Goal: Task Accomplishment & Management: Complete application form

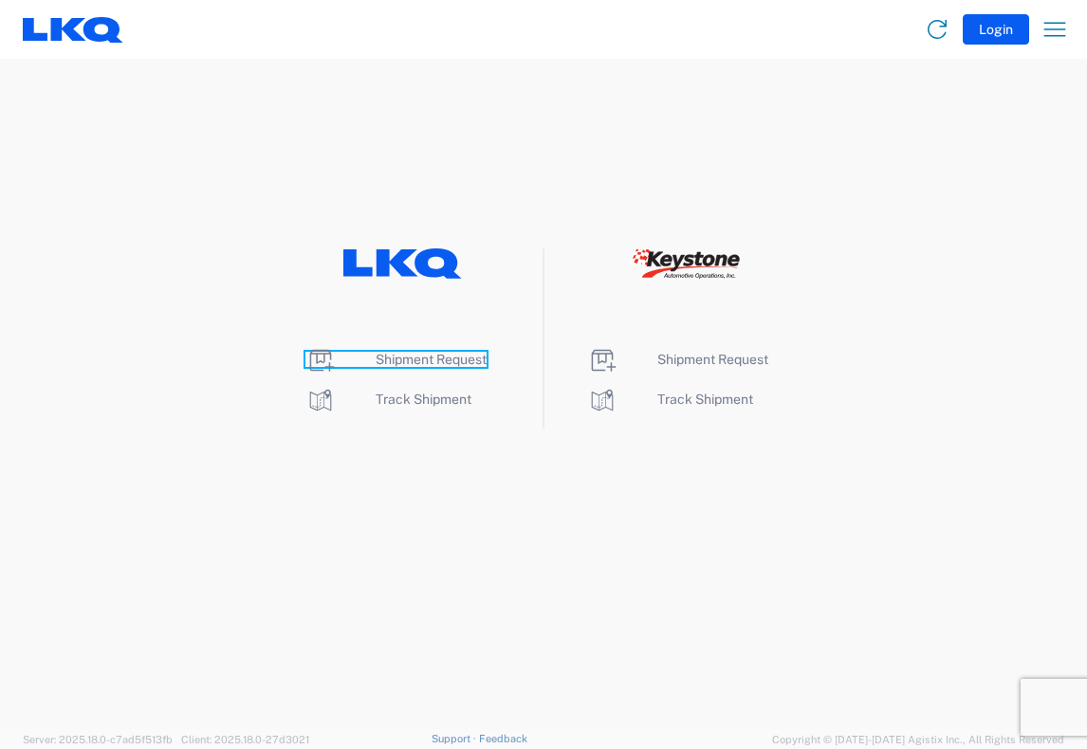
click at [392, 357] on span "Shipment Request" at bounding box center [430, 359] width 111 height 15
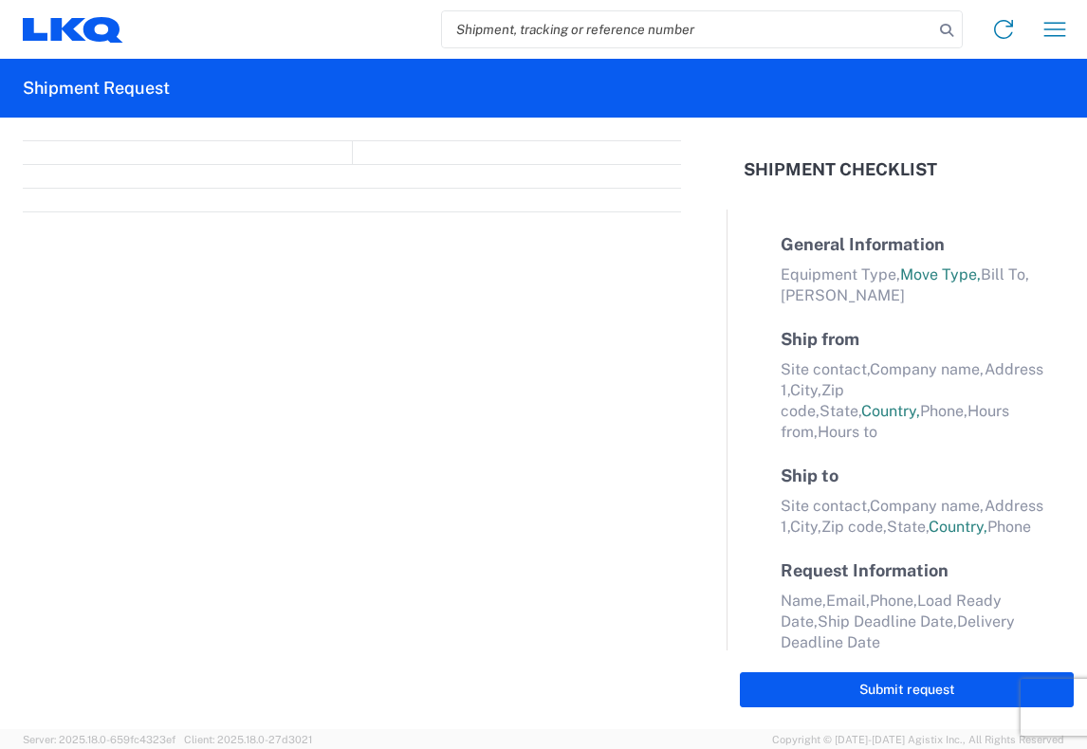
select select "FULL"
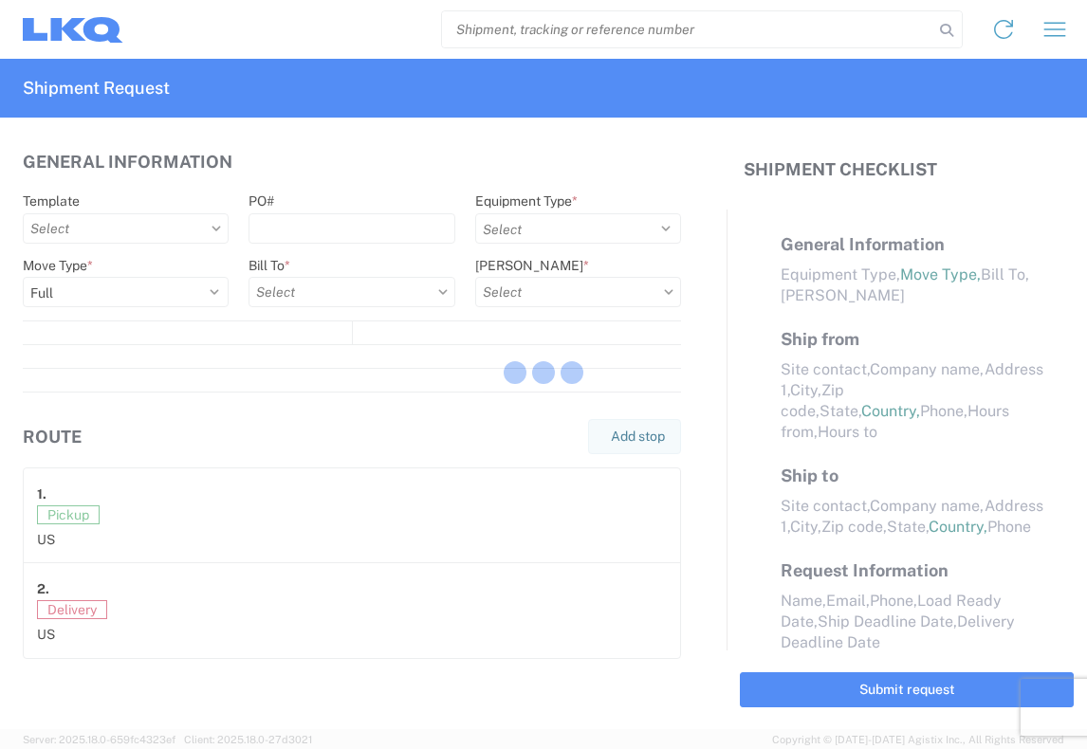
select select "US"
select select "LBS"
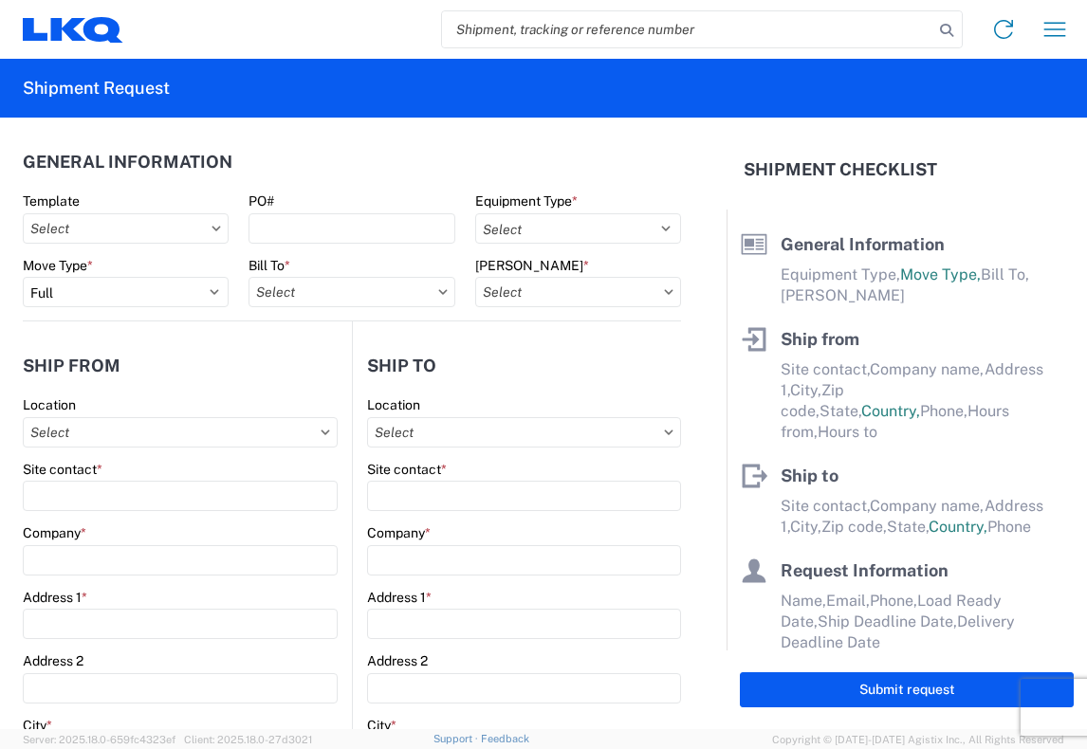
click at [459, 30] on input "search" at bounding box center [687, 29] width 491 height 36
type input "56439814"
click at [941, 29] on icon at bounding box center [946, 30] width 27 height 27
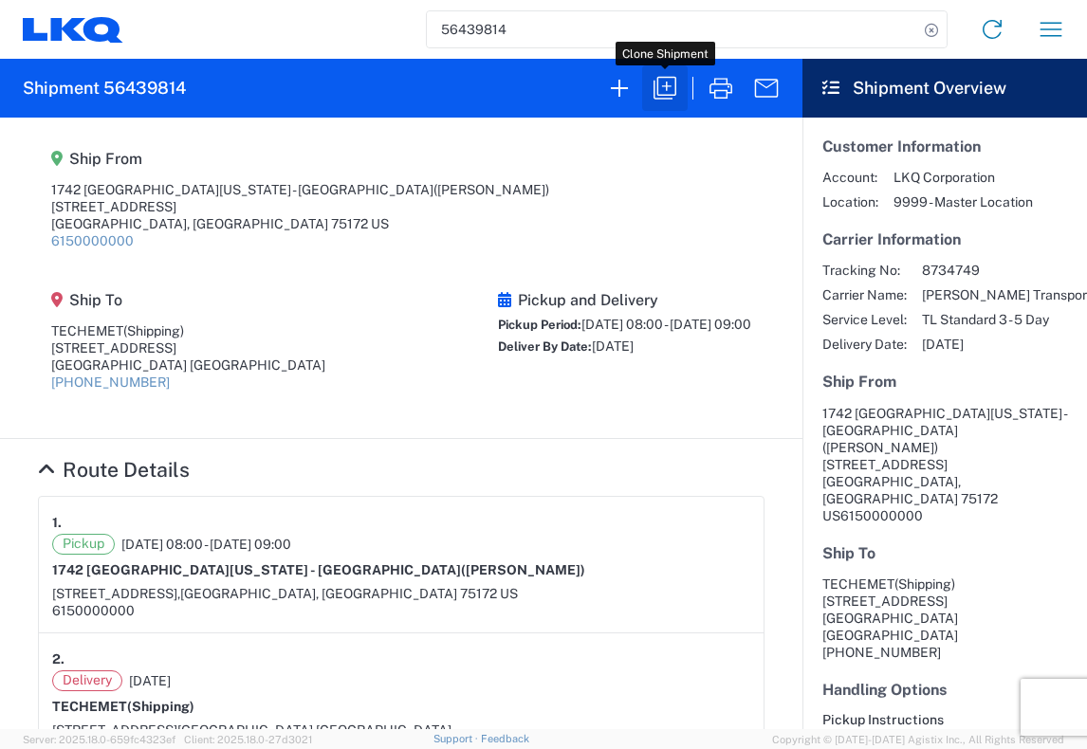
click at [666, 86] on icon "button" at bounding box center [664, 88] width 30 height 30
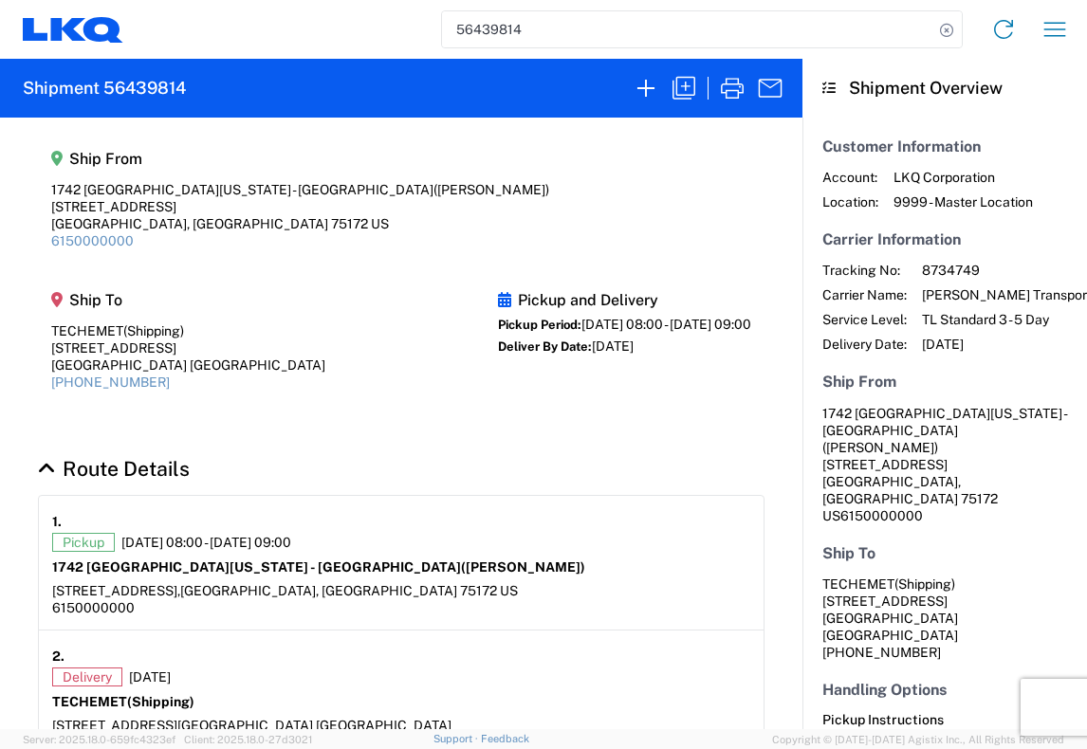
select select "STDV"
select select "FULL"
select select "US"
select select "LBS"
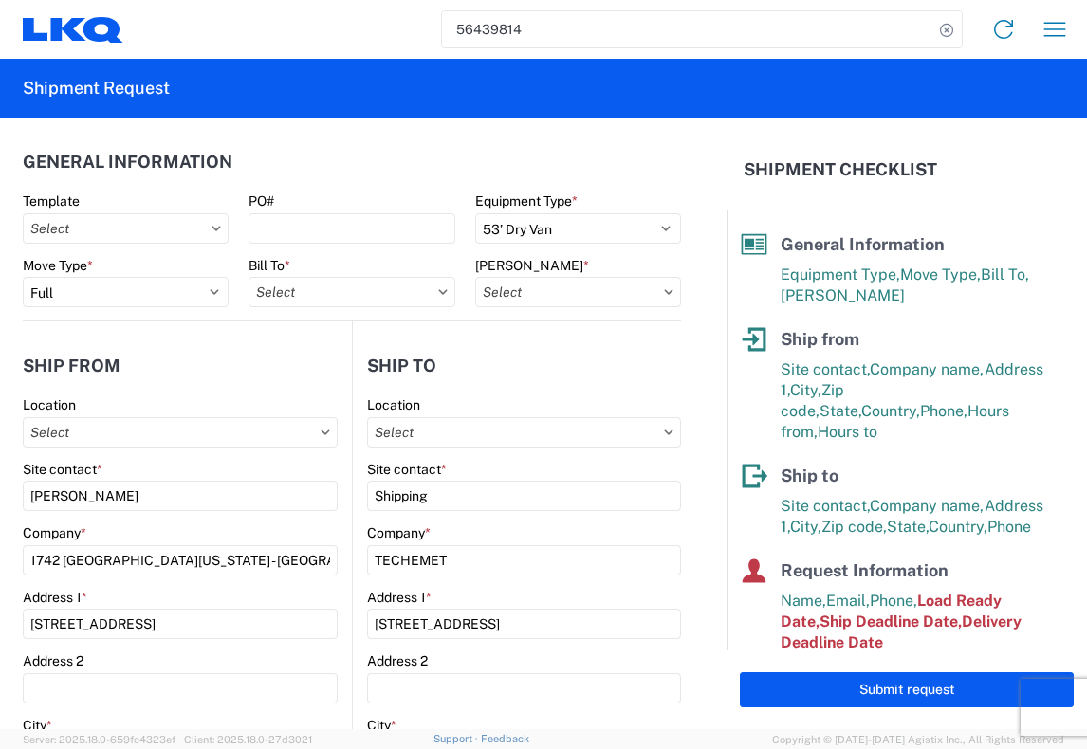
type input "1481 - Precious Metals - Master Mining"
type input "1742 North Texas - Wilmer"
type input "1481-6300-66000-0000 - 1481 Freight Out"
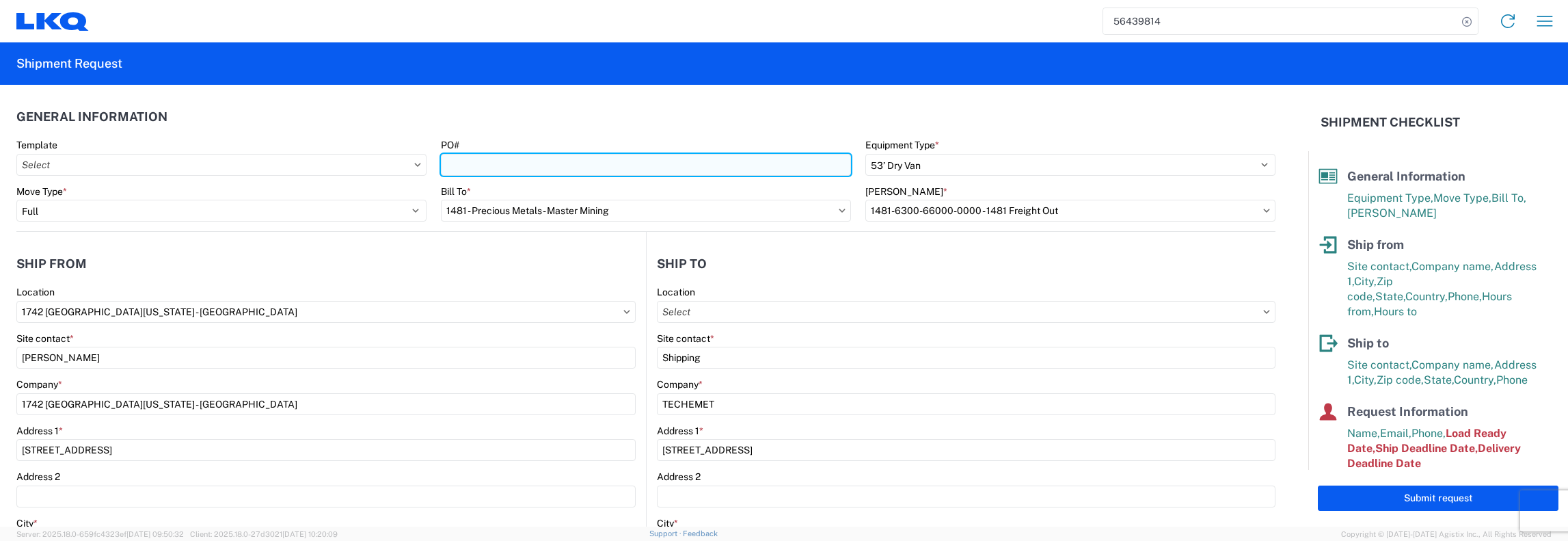
click at [445, 170] on input "PO#" at bounding box center [646, 164] width 410 height 22
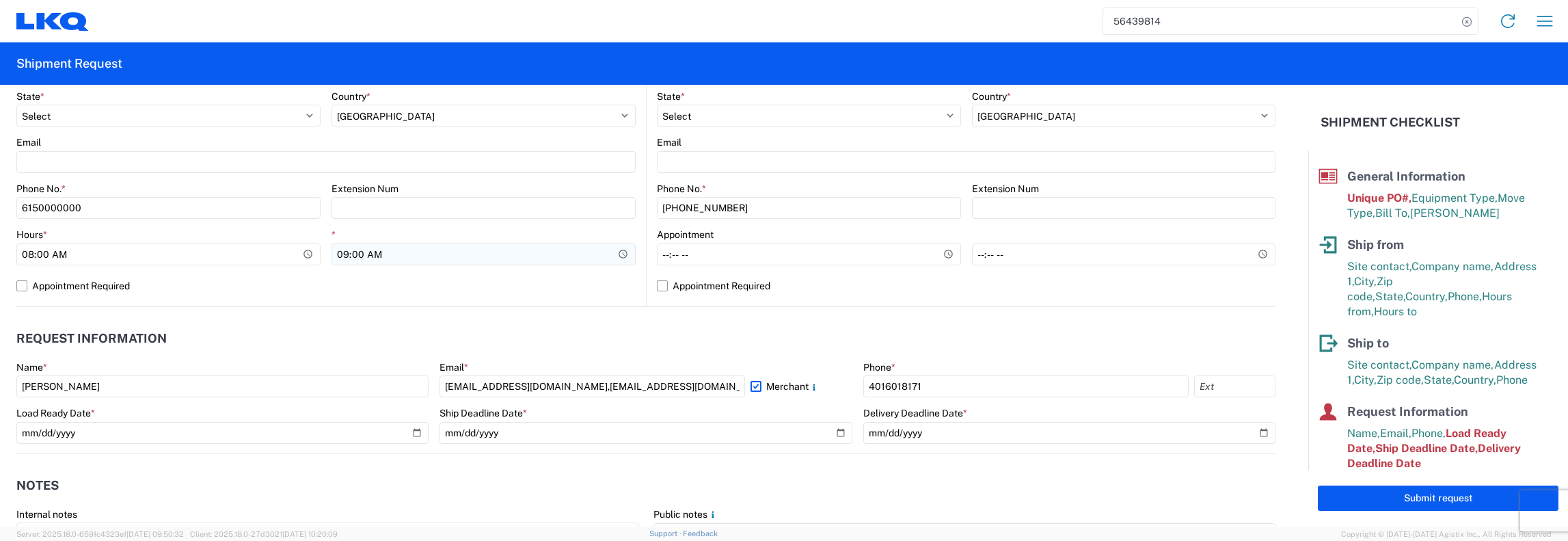
scroll to position [547, 0]
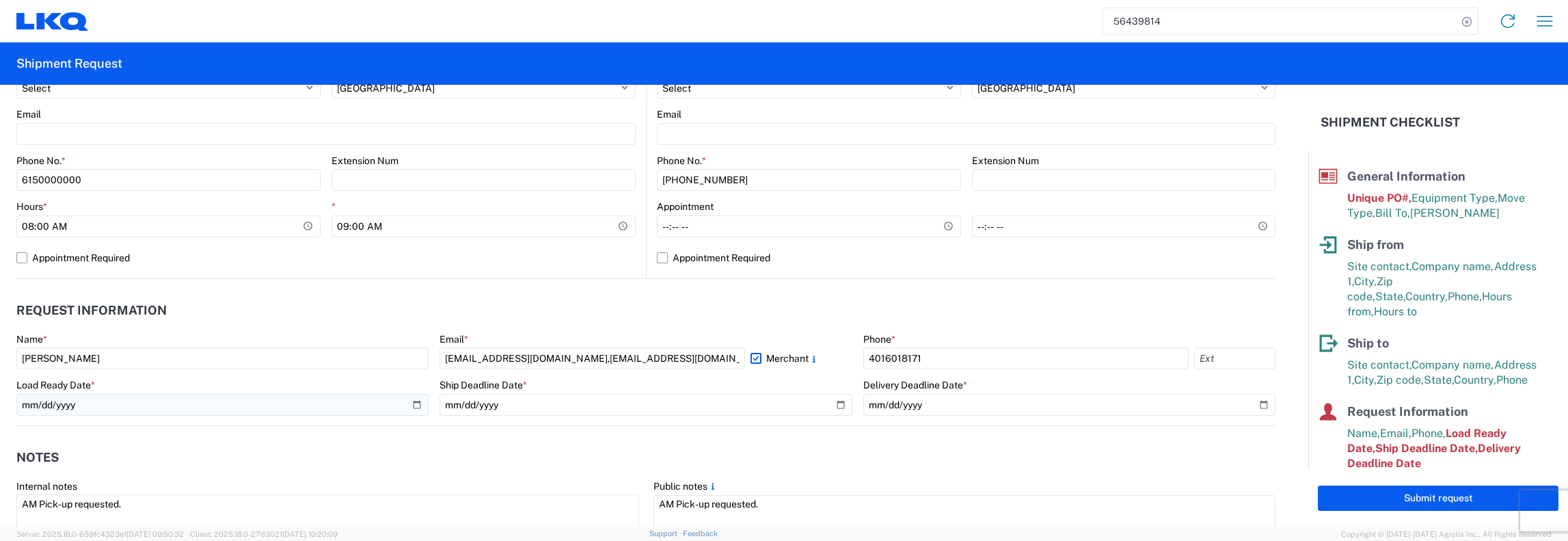
type input "1742-026"
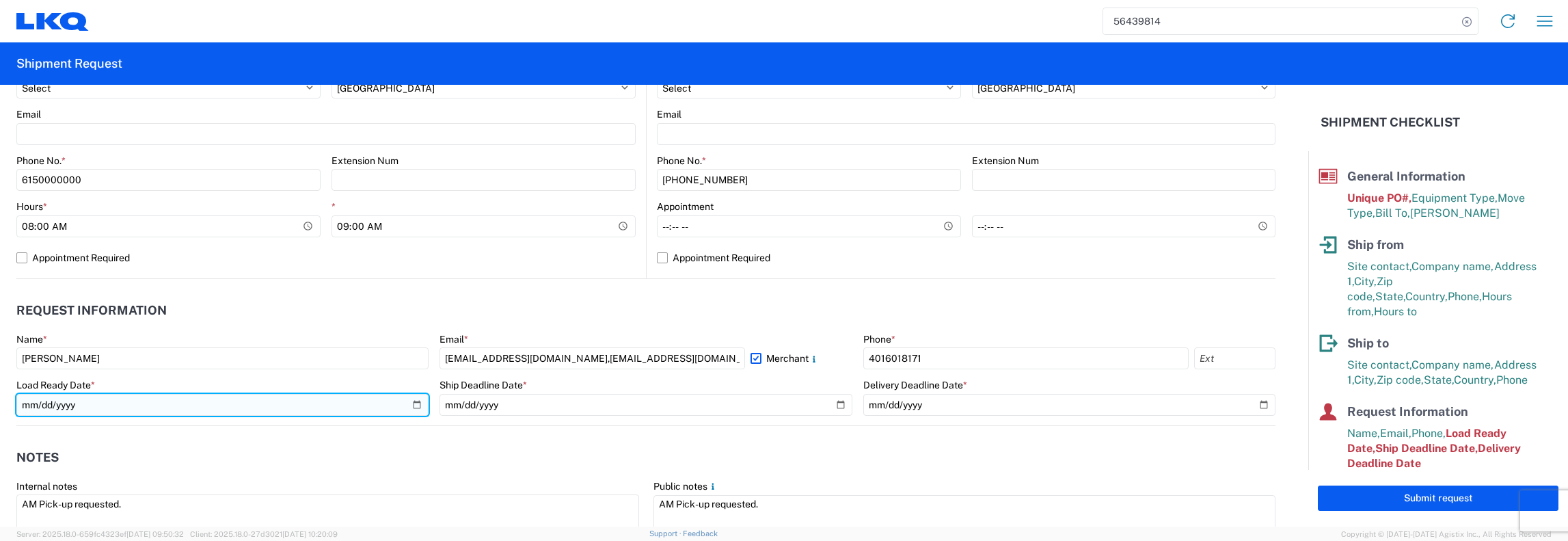
scroll to position [563, 0]
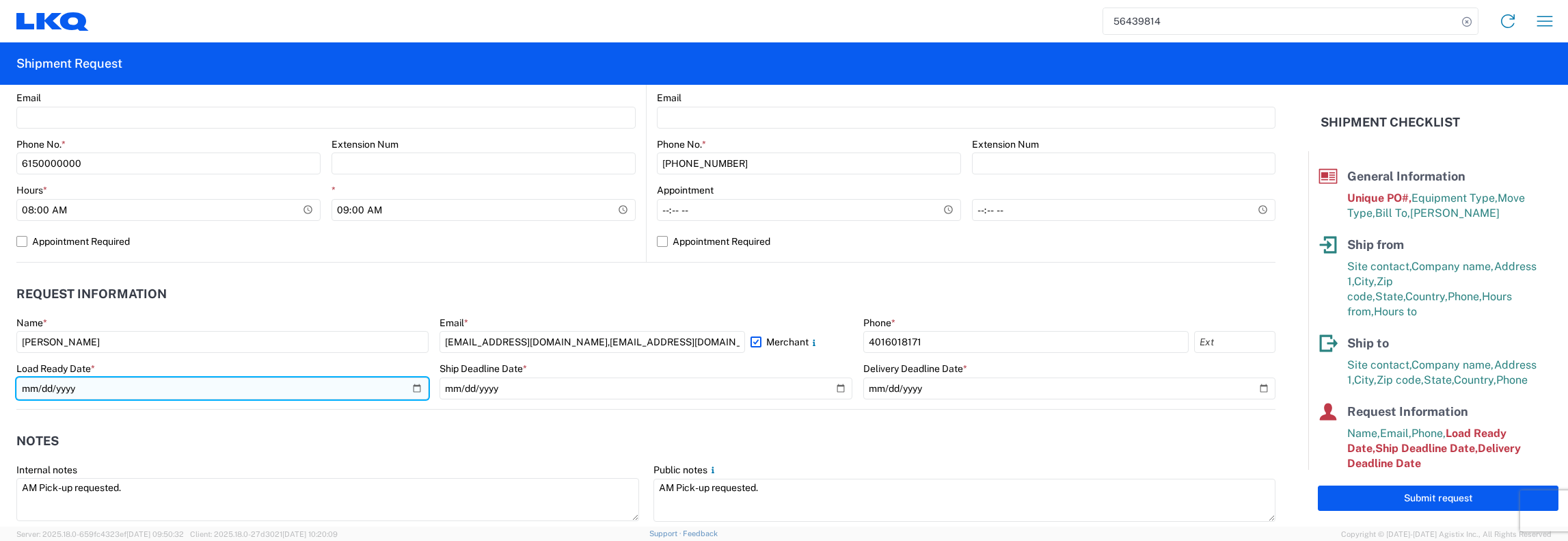
click at [415, 400] on input "2025-08-14" at bounding box center [223, 388] width 412 height 22
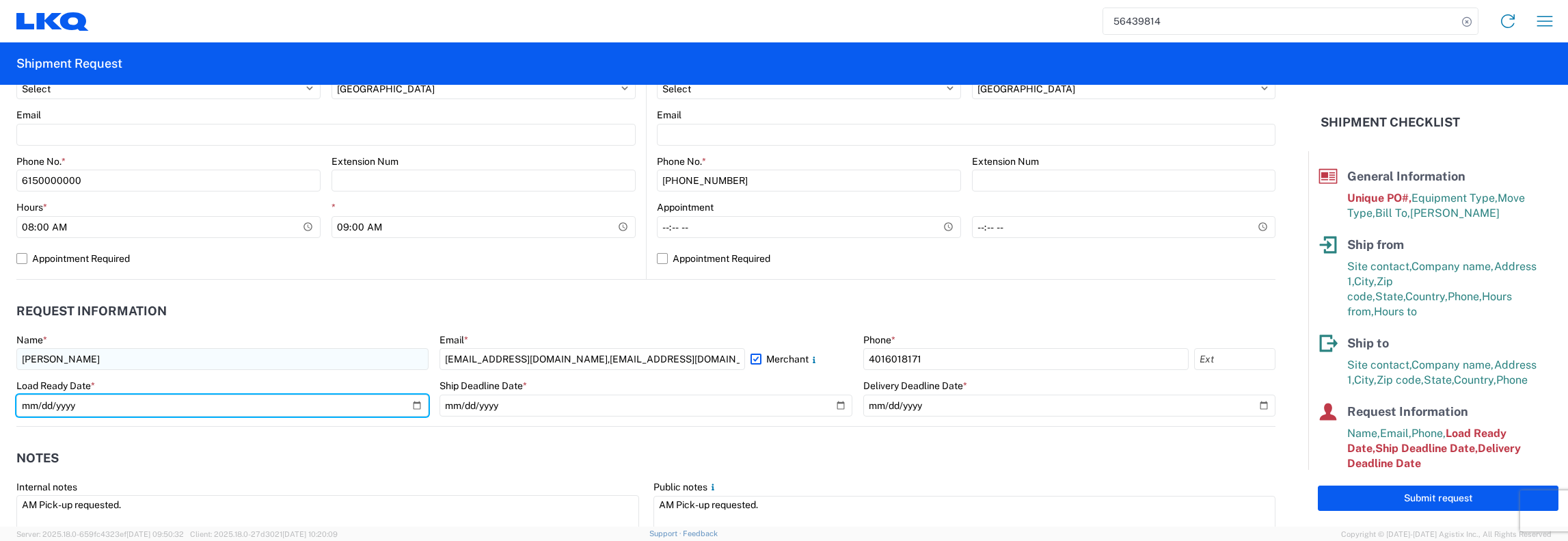
type input "2025-09-09"
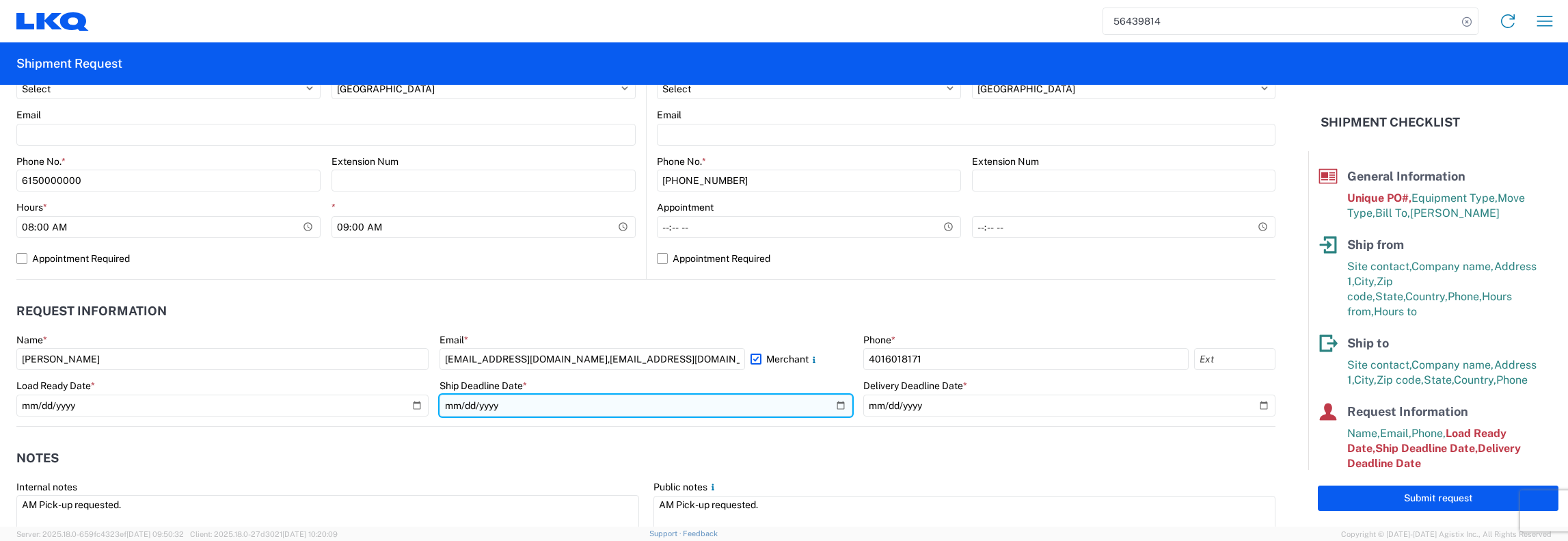
click at [783, 404] on input "2025-08-14" at bounding box center [646, 405] width 412 height 22
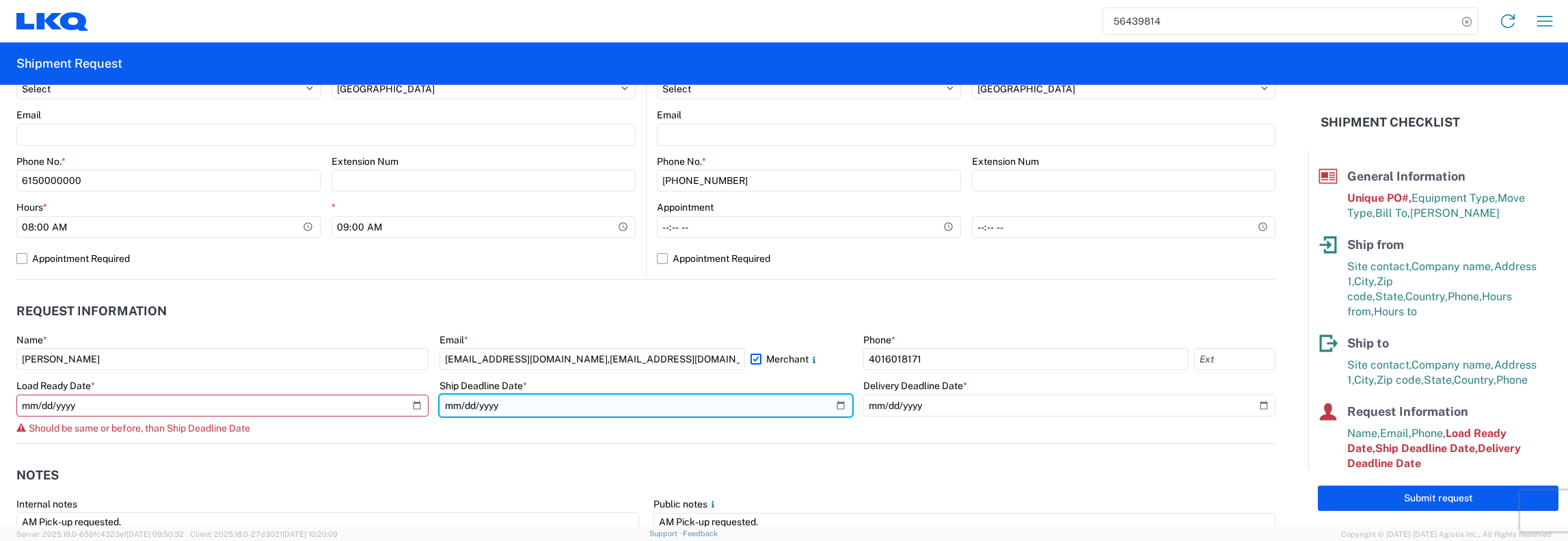
type input "2025-09-09"
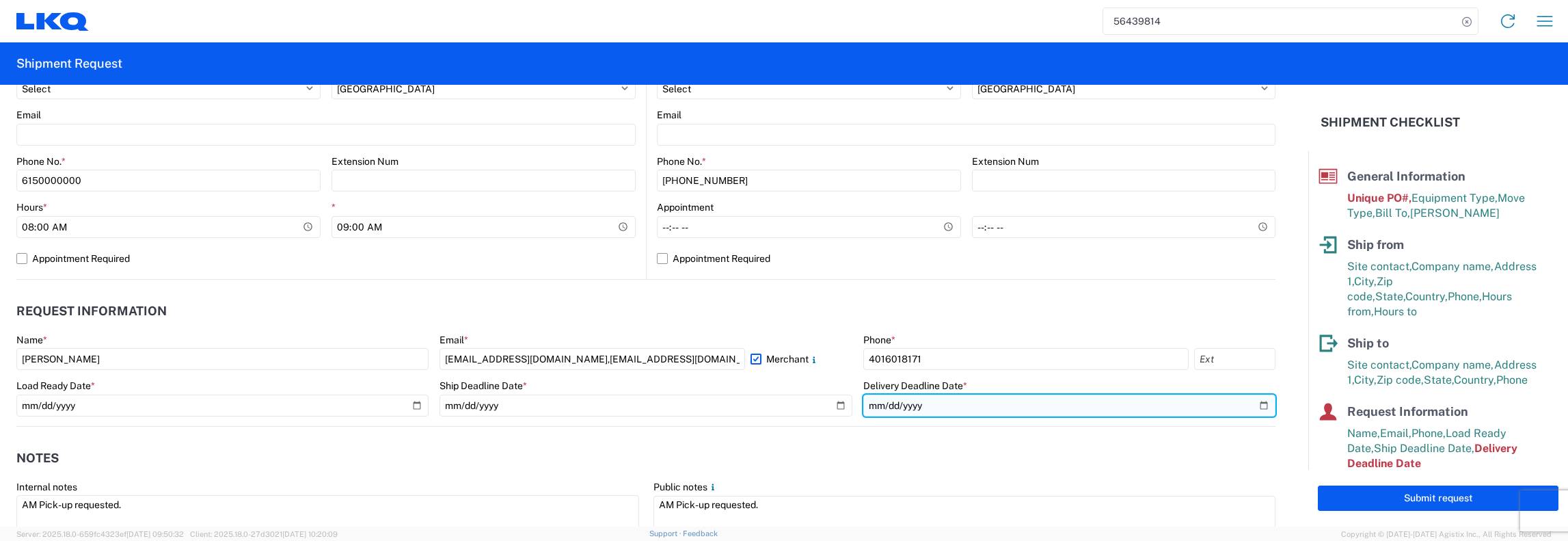
click at [783, 403] on input "2025-08-18" at bounding box center [1069, 405] width 412 height 22
type input "2025-09-10"
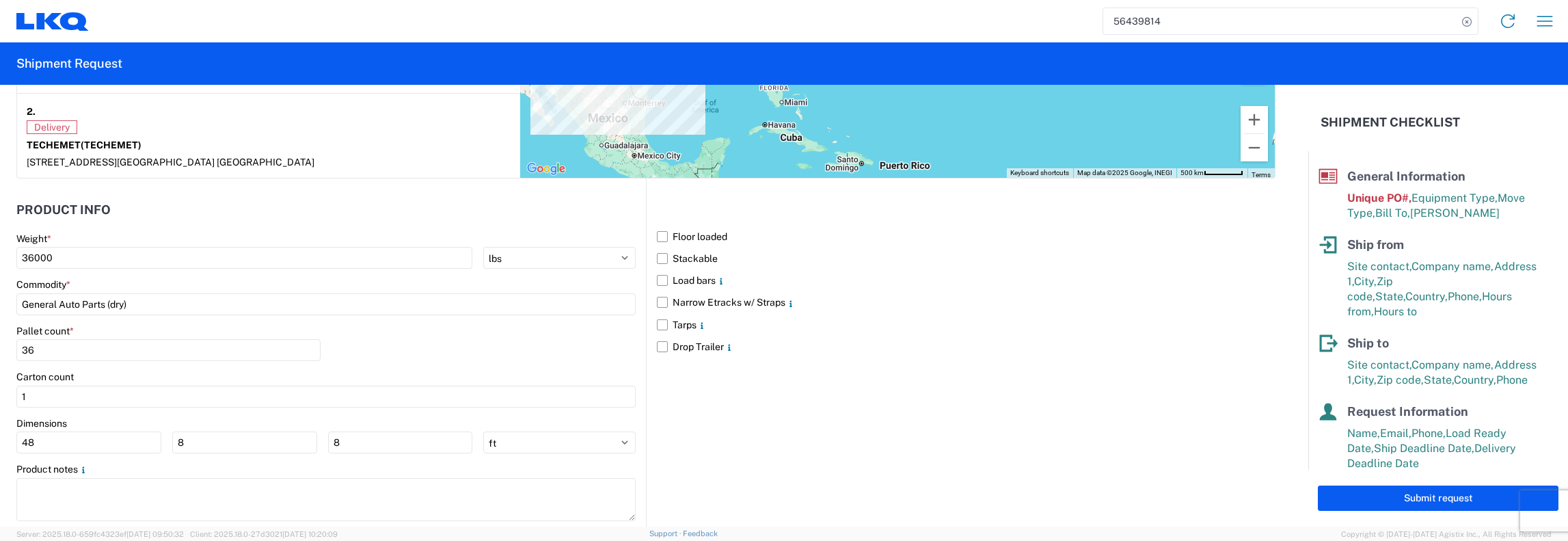
scroll to position [1210, 0]
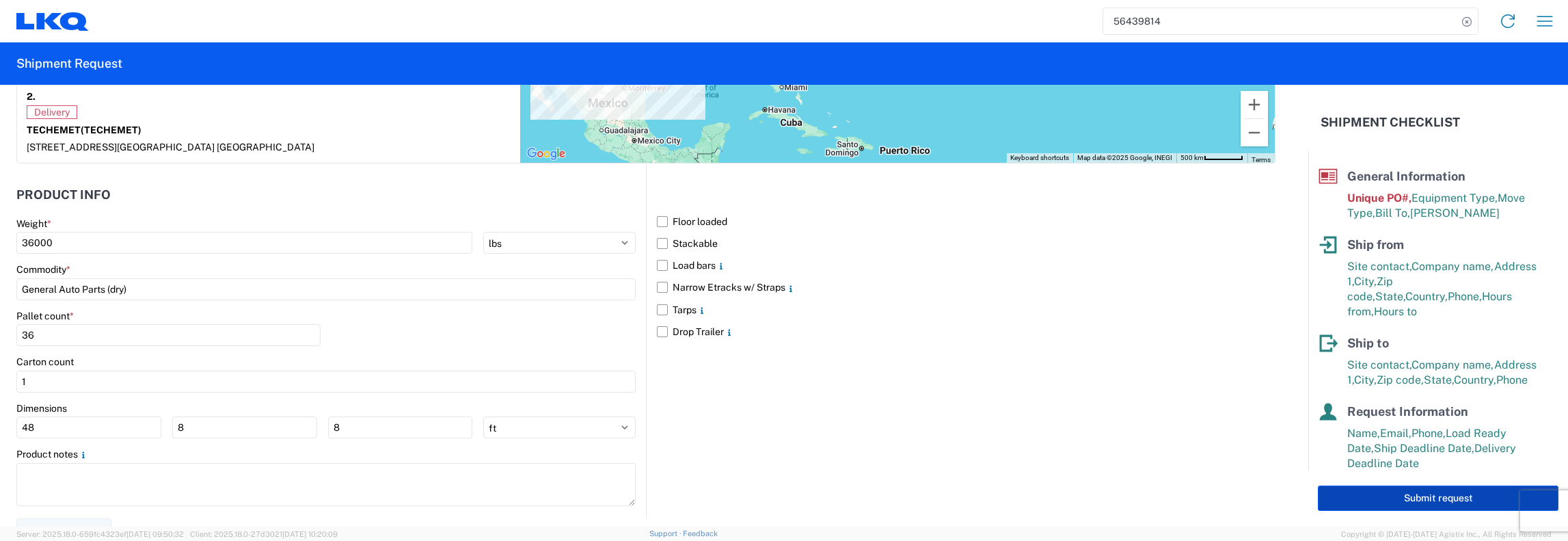
click at [783, 494] on button "Submit request" at bounding box center [1438, 498] width 241 height 25
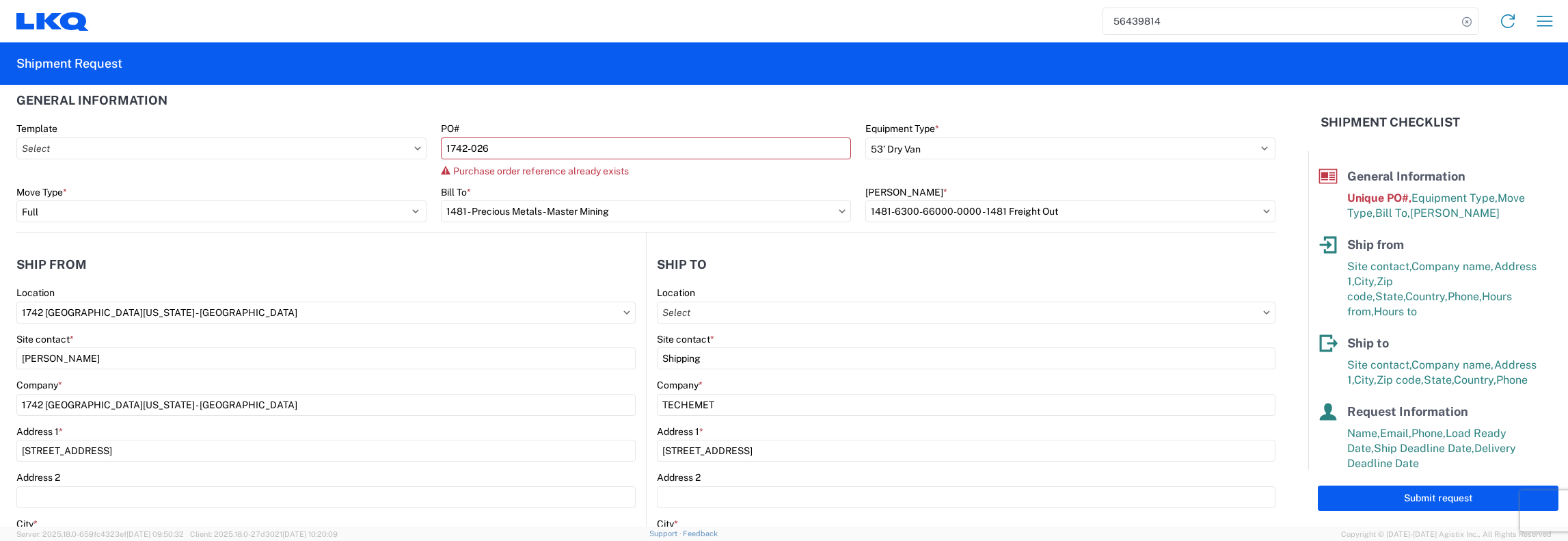
scroll to position [0, 0]
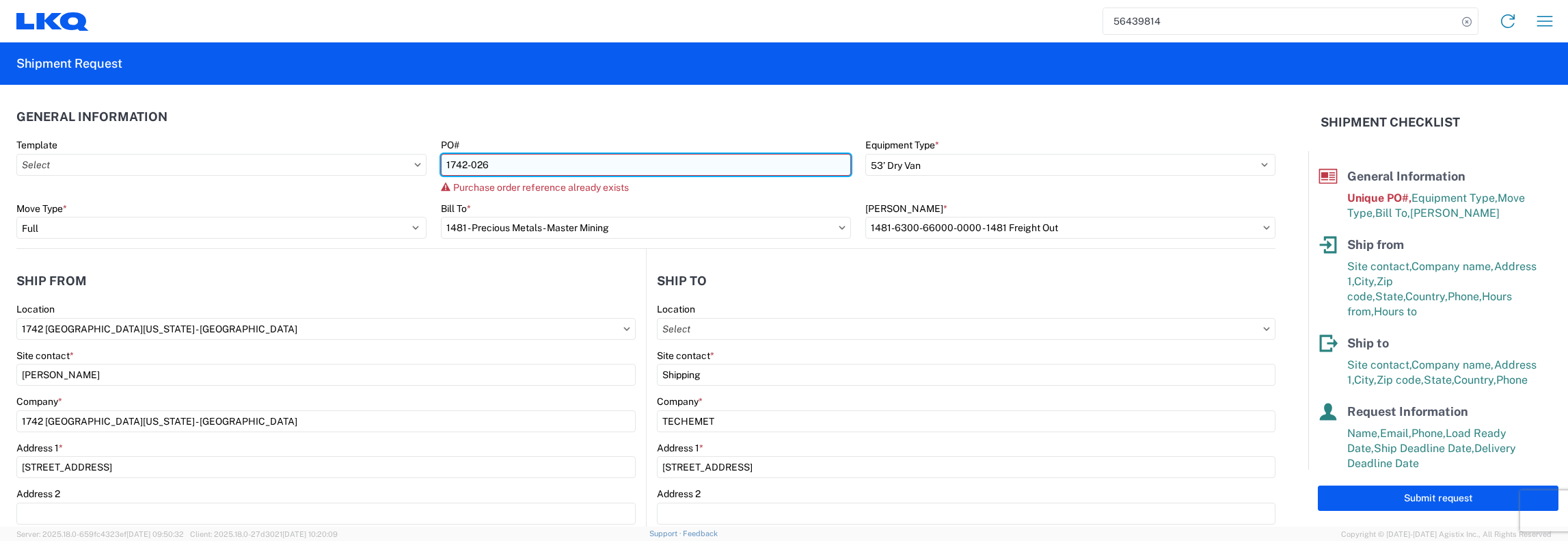
click at [484, 166] on input "1742-026" at bounding box center [646, 164] width 410 height 22
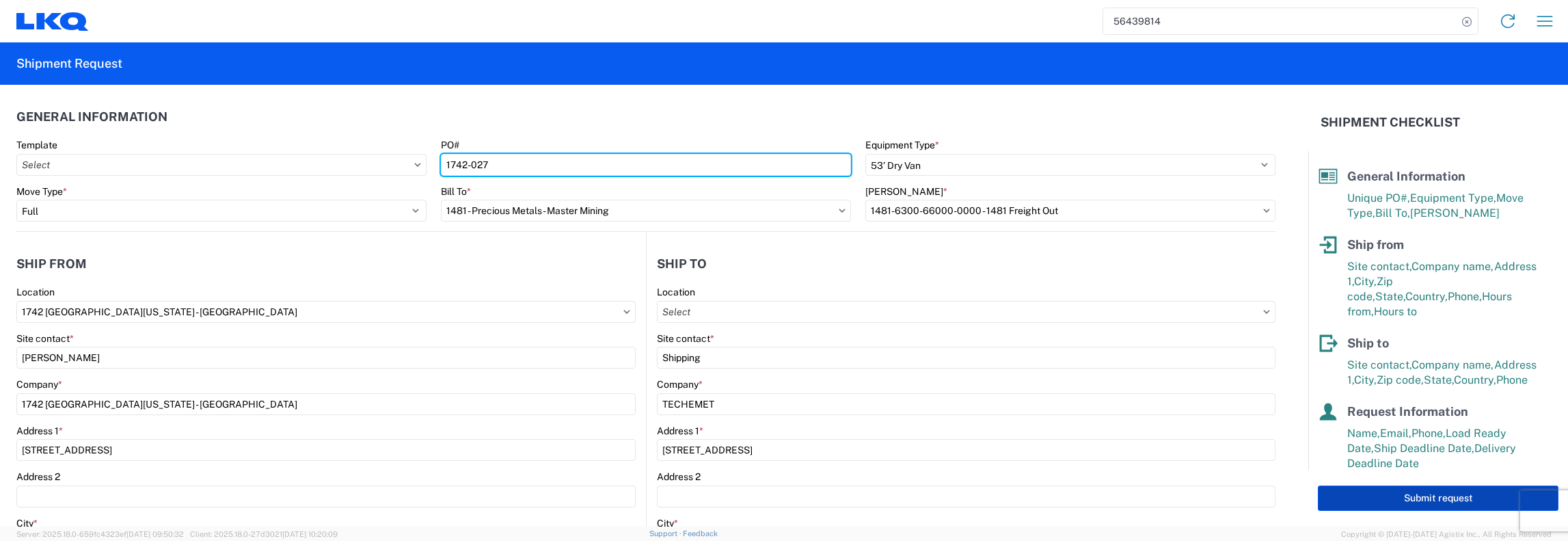
type input "1742-027"
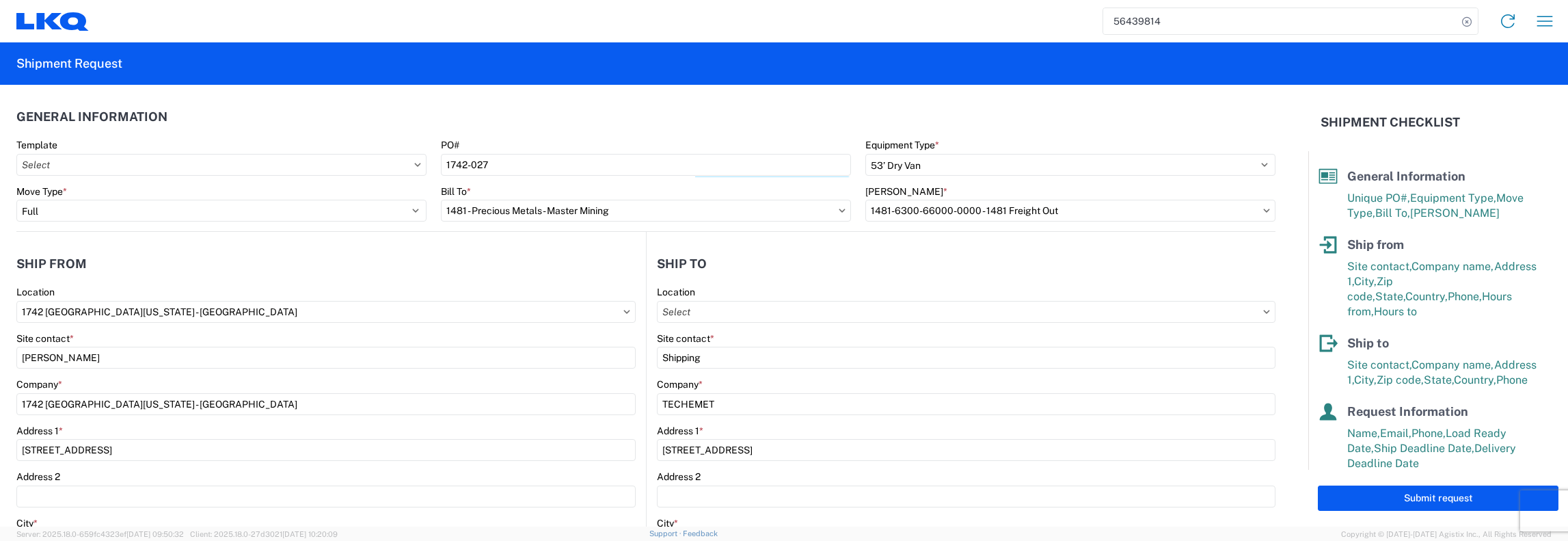
drag, startPoint x: 1381, startPoint y: 499, endPoint x: 1459, endPoint y: 507, distance: 78.4
click at [783, 499] on button "Submit request" at bounding box center [1438, 498] width 241 height 25
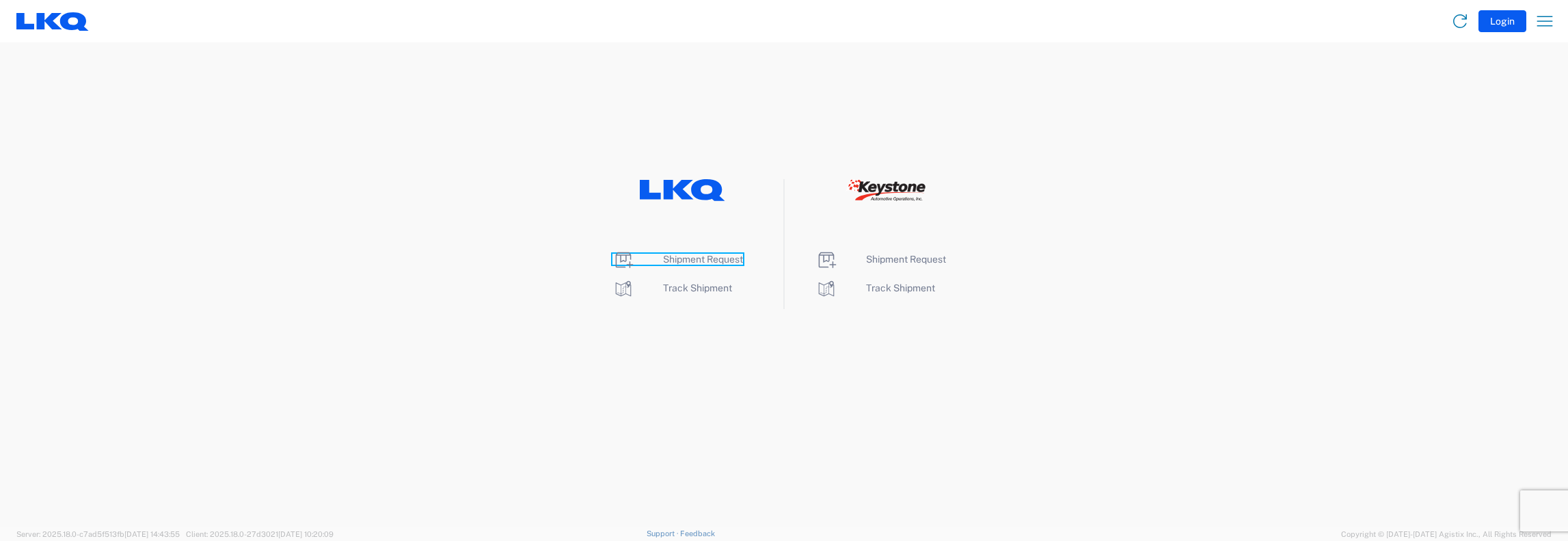
click at [681, 260] on span "Shipment Request" at bounding box center [703, 259] width 80 height 11
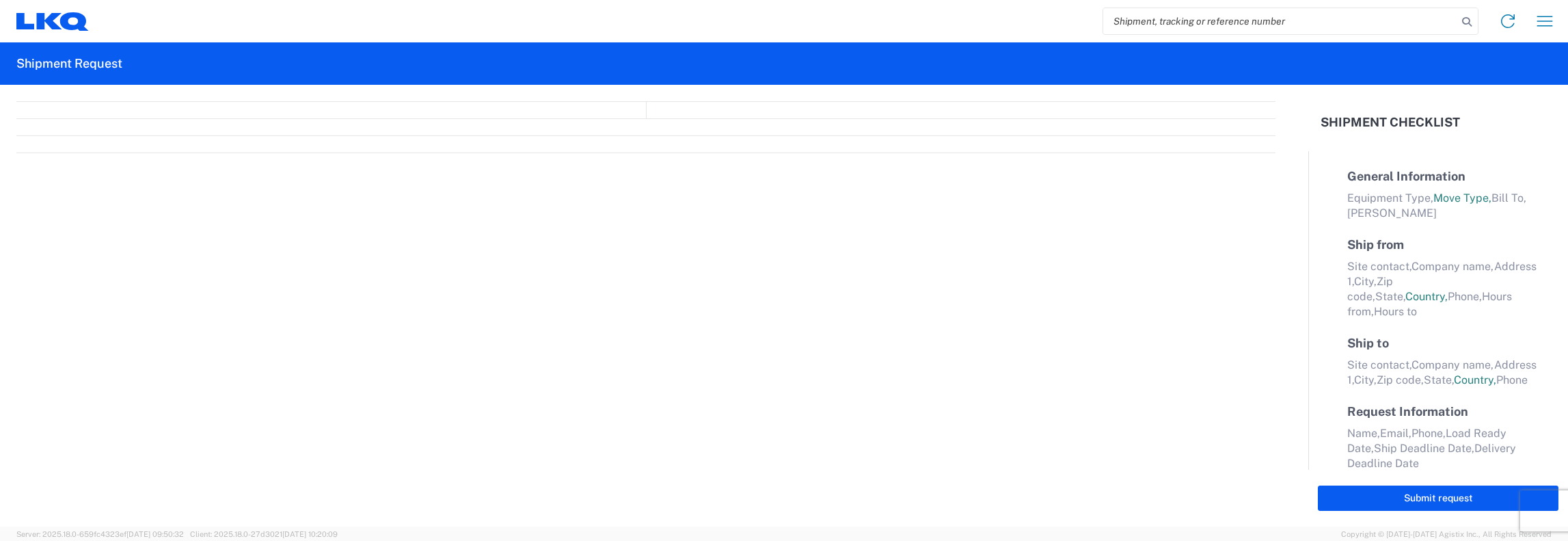
select select "FULL"
select select "LBS"
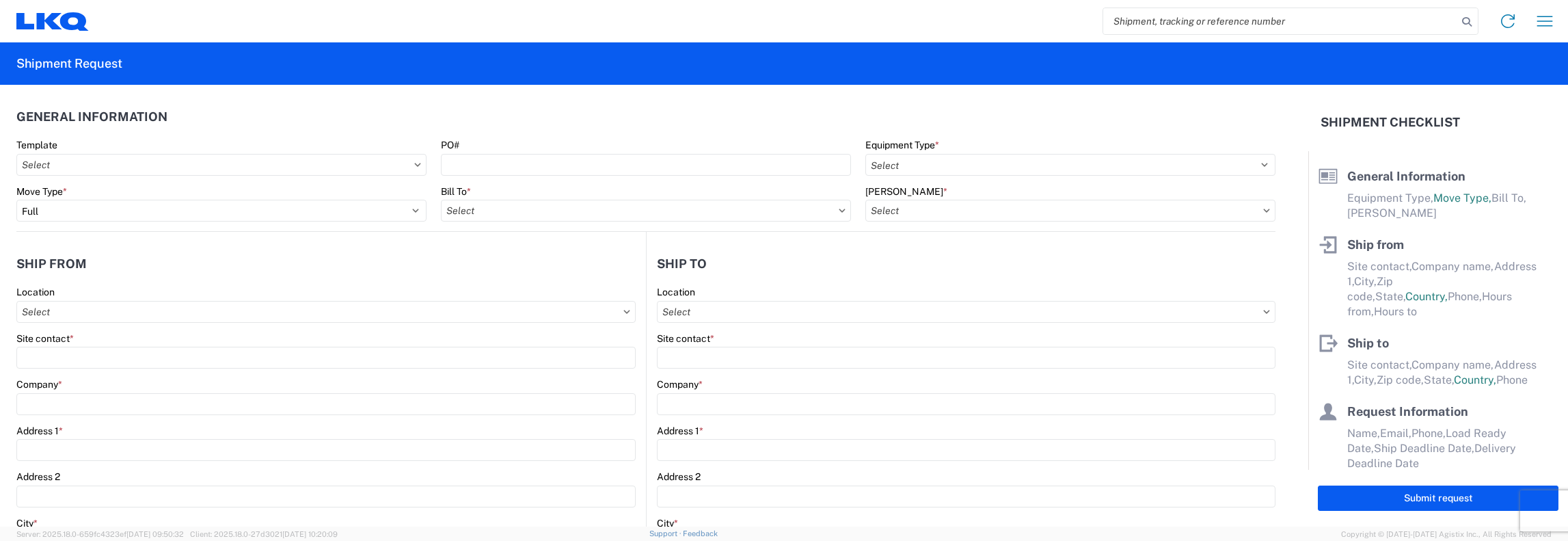
click at [1112, 22] on input "search" at bounding box center [1280, 21] width 354 height 26
type input "56433400"
click at [1468, 20] on icon at bounding box center [1466, 22] width 19 height 19
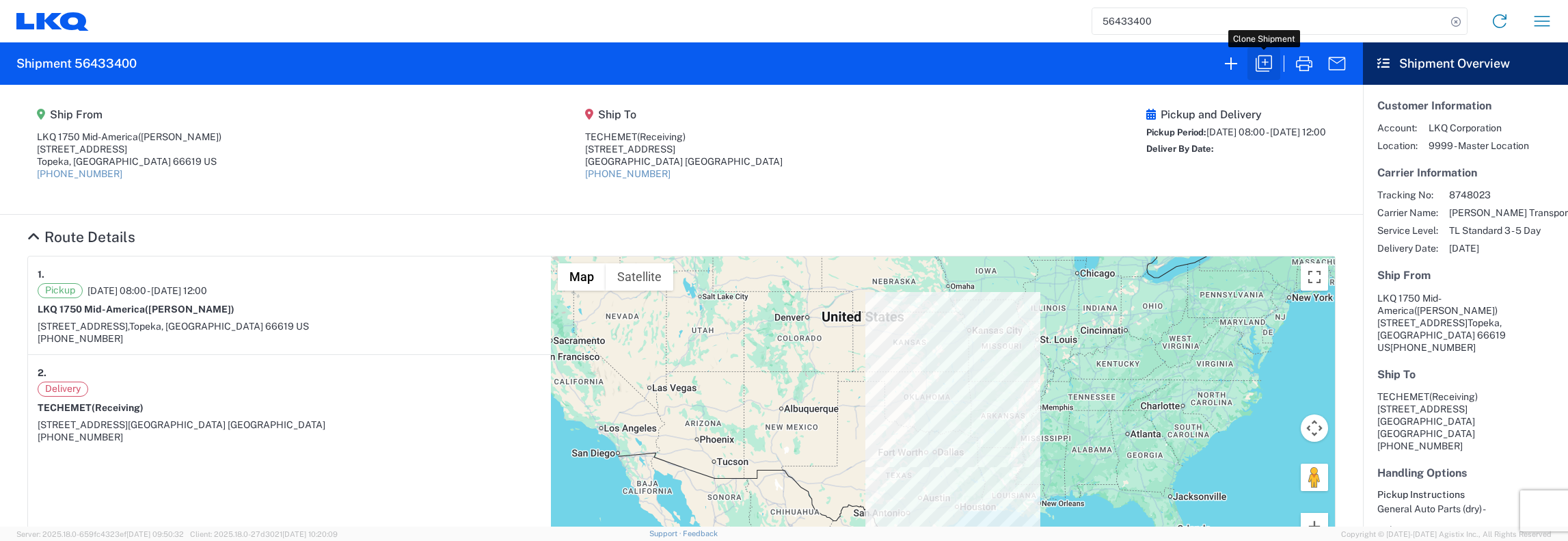
click at [1264, 60] on icon "button" at bounding box center [1264, 63] width 22 height 22
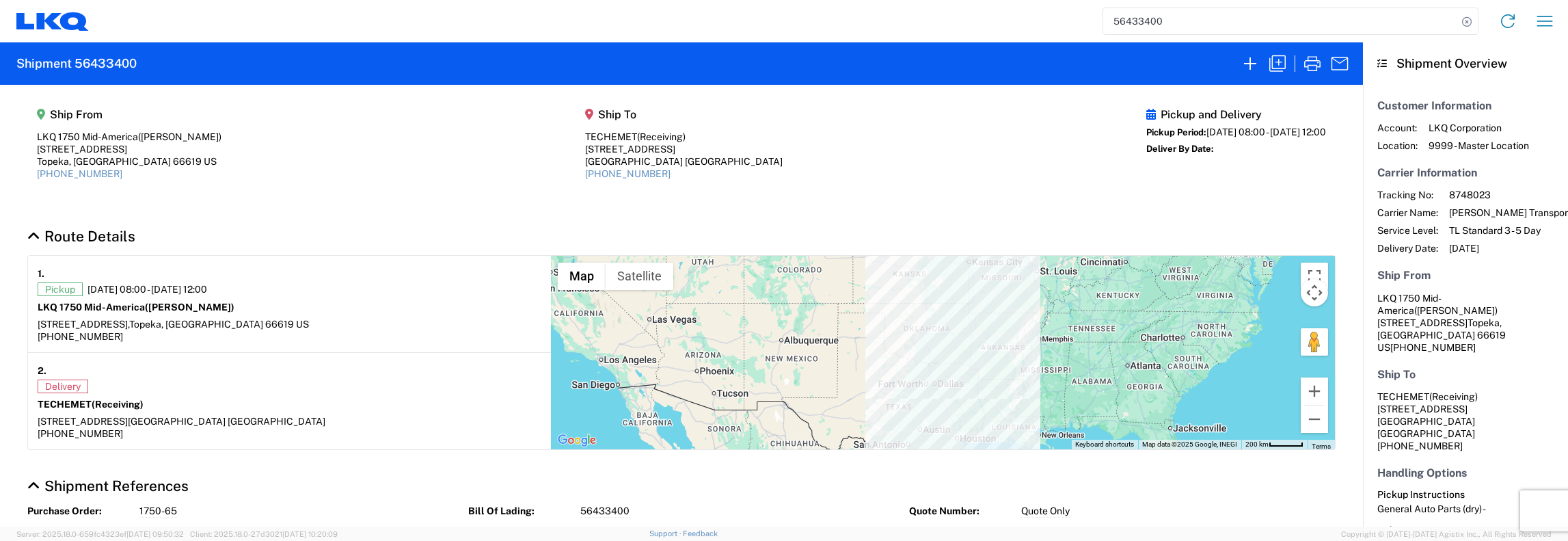
select select "STDV"
select select "FULL"
select select "US"
select select "LBS"
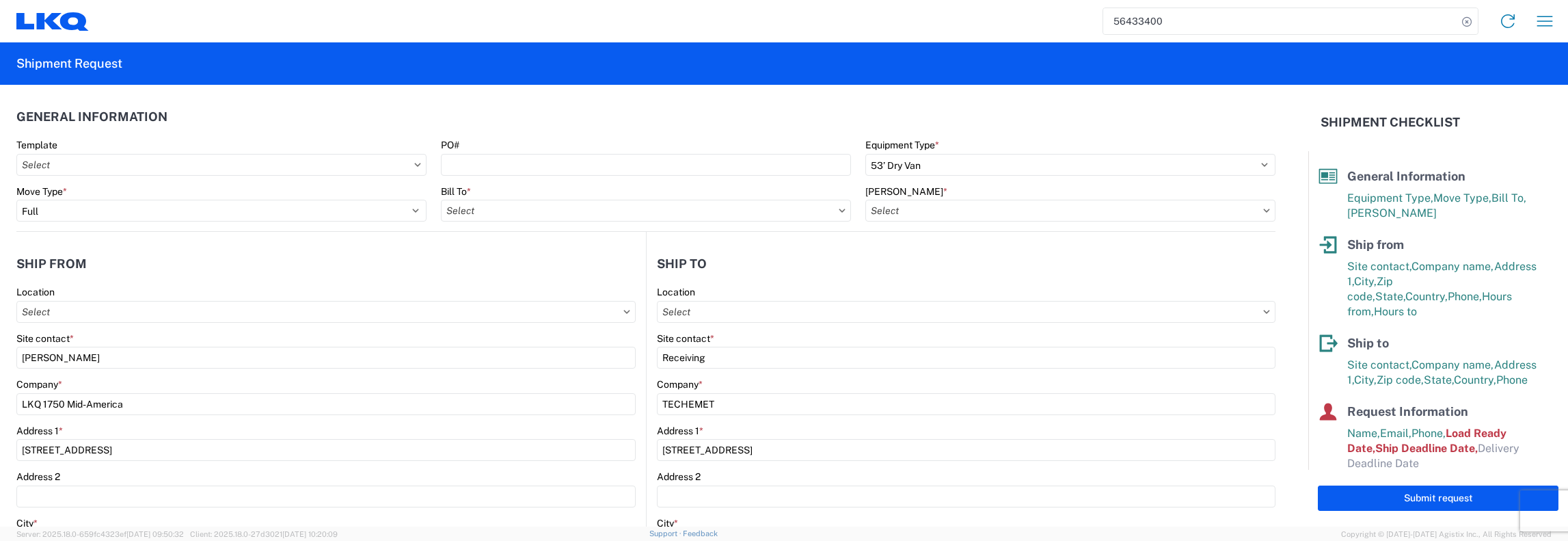
type input "1481 - Precious Metals - Master Mining"
type input "1750 - LKQ Mid-America"
type input "1481-6300-66000-0000 - 1481 Freight Out"
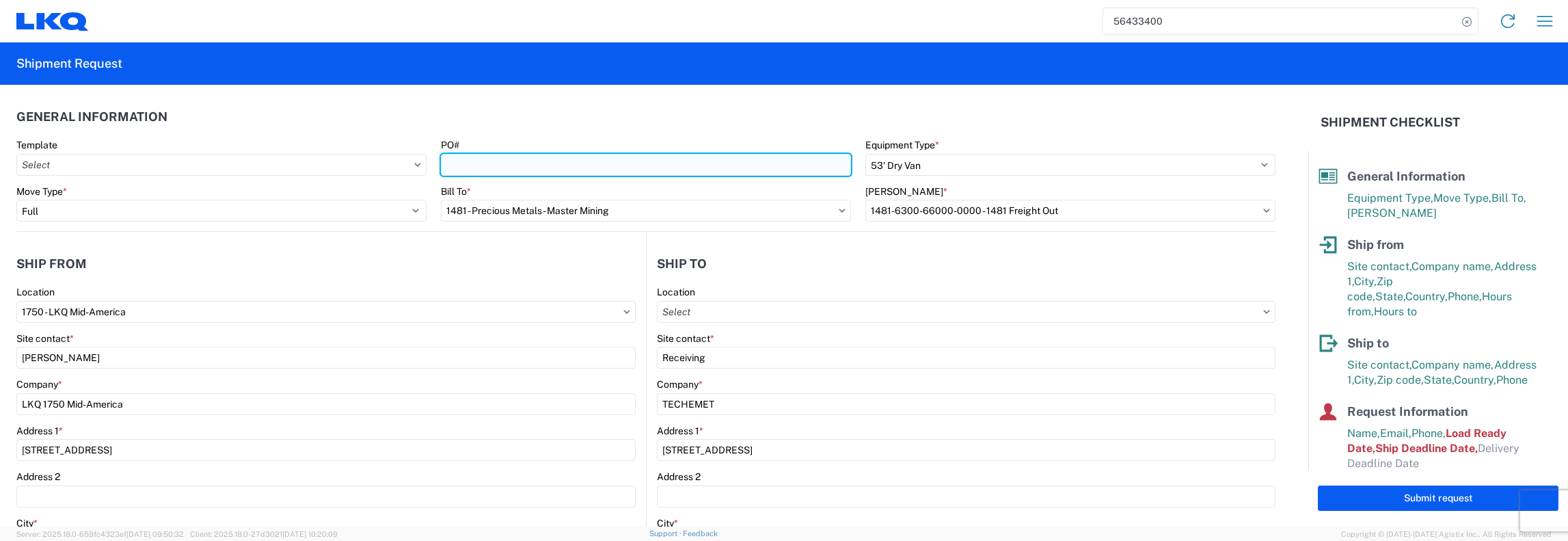
drag, startPoint x: 443, startPoint y: 165, endPoint x: 484, endPoint y: 164, distance: 41.0
click at [443, 165] on input "PO#" at bounding box center [646, 164] width 410 height 22
type input "7"
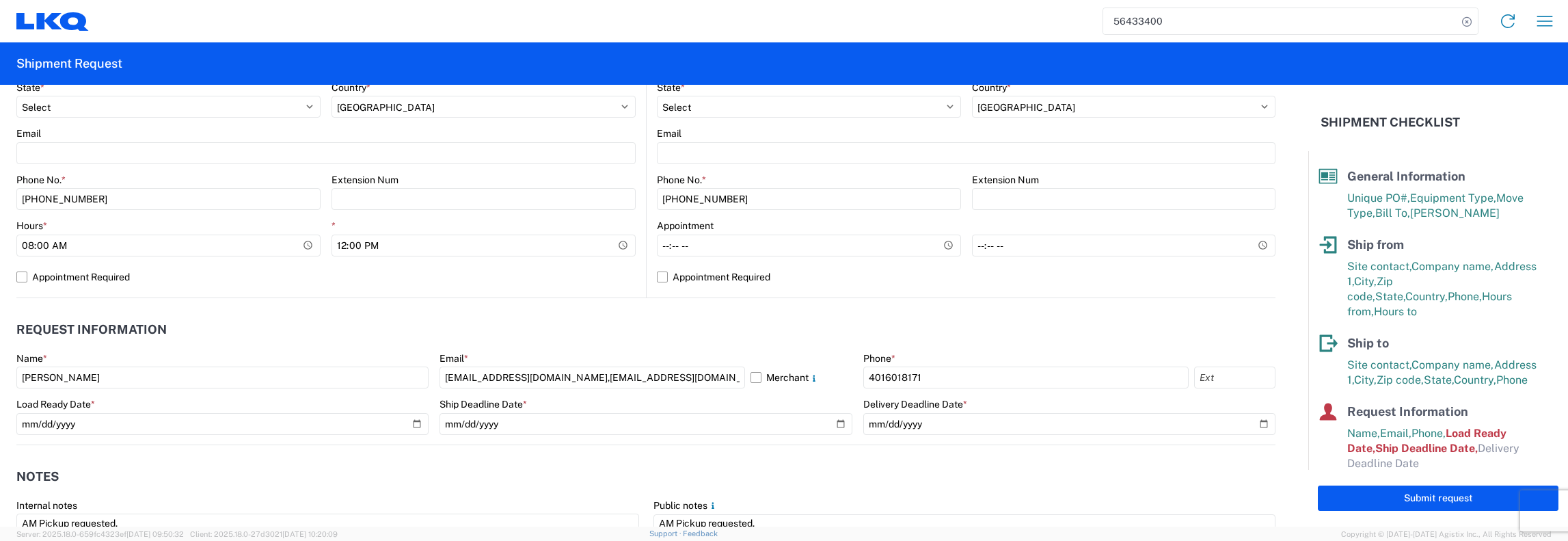
scroll to position [684, 0]
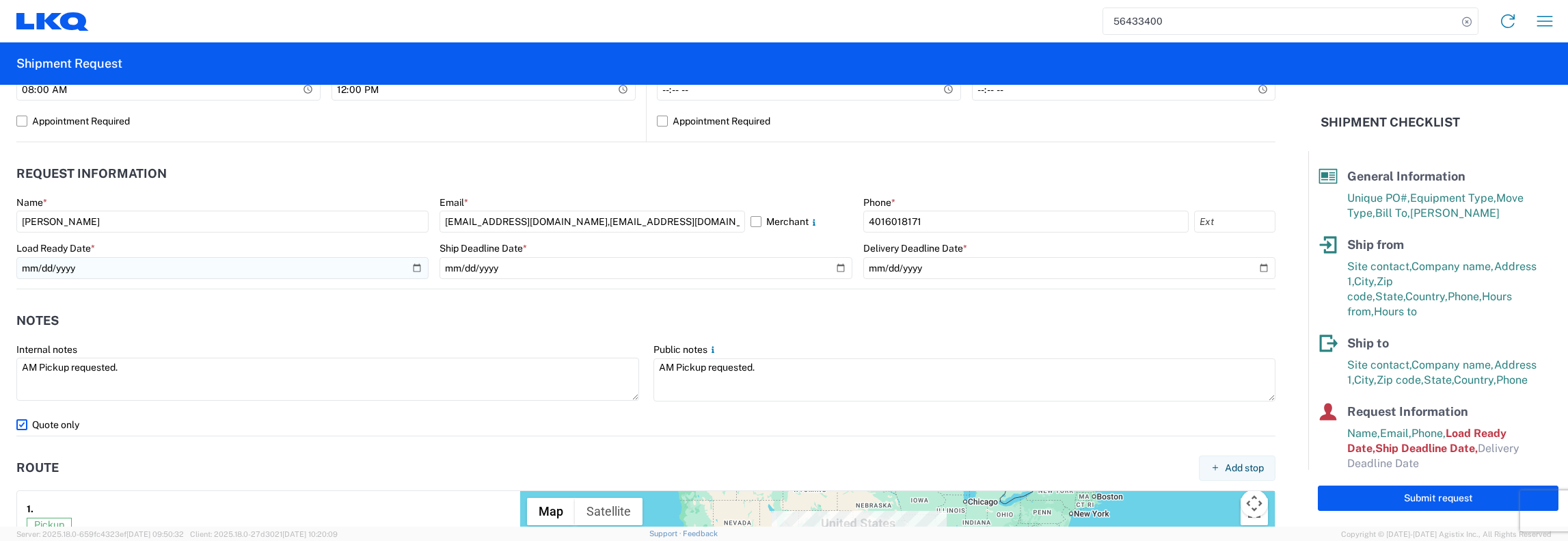
type input "1750-66"
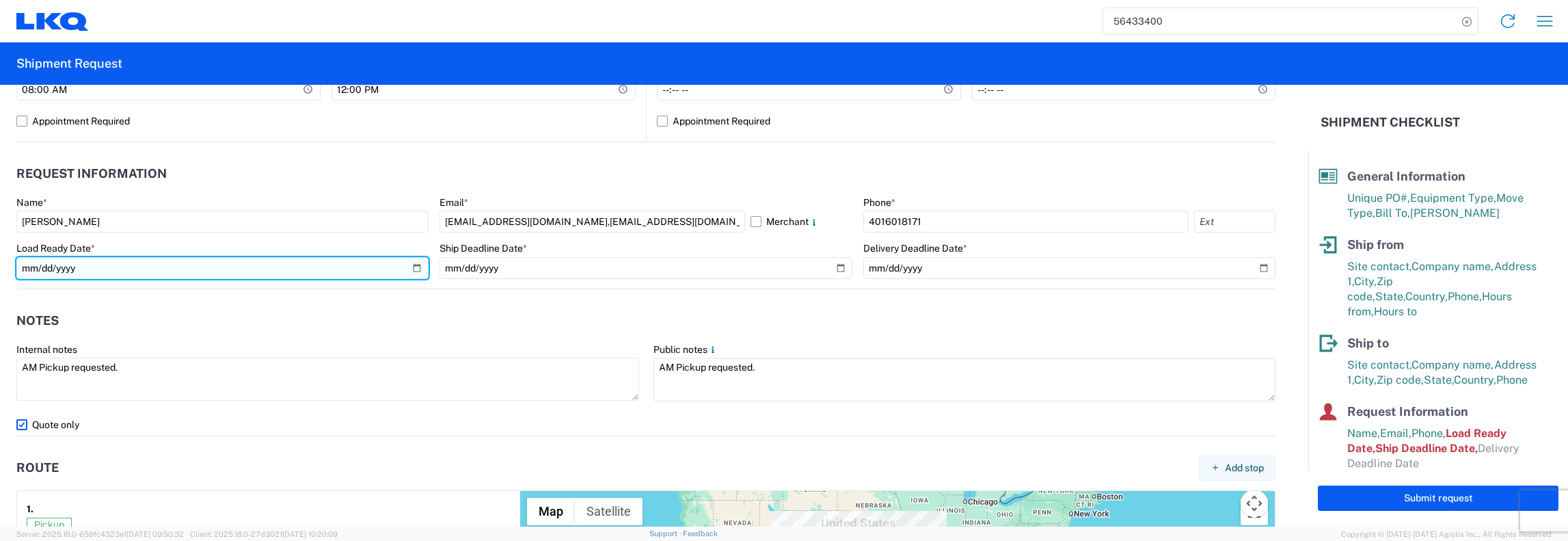
click at [415, 268] on input "2025-08-20" at bounding box center [223, 268] width 412 height 22
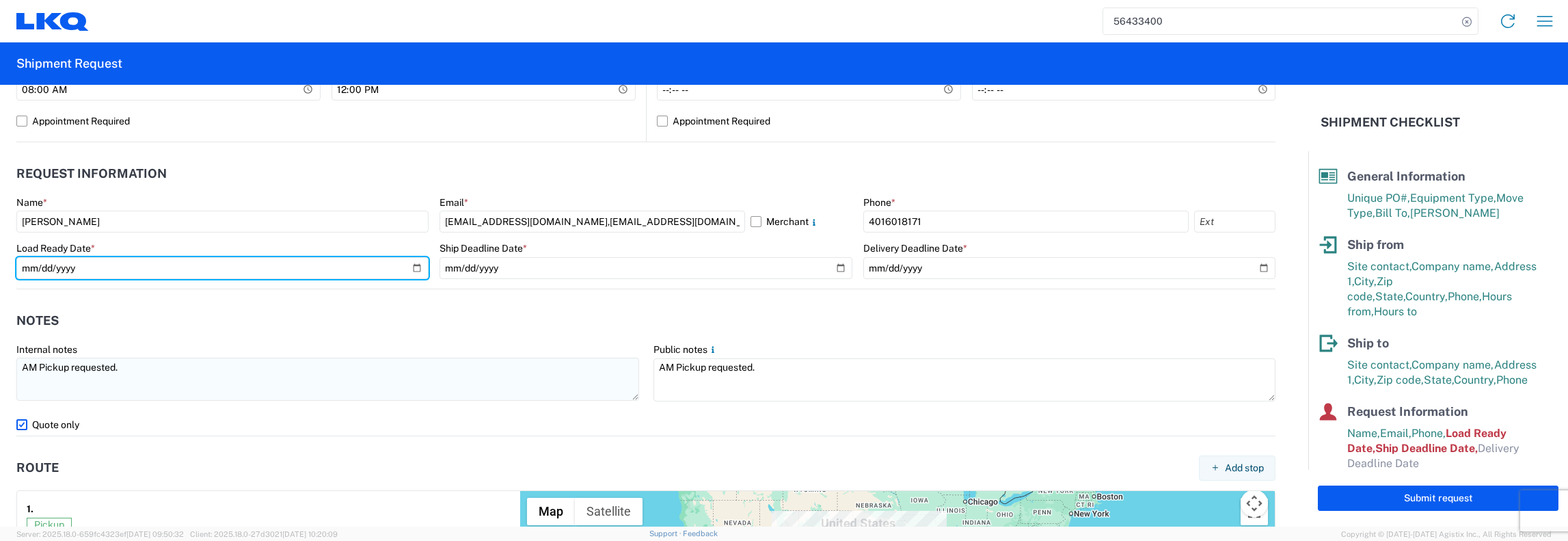
type input "2025-09-17"
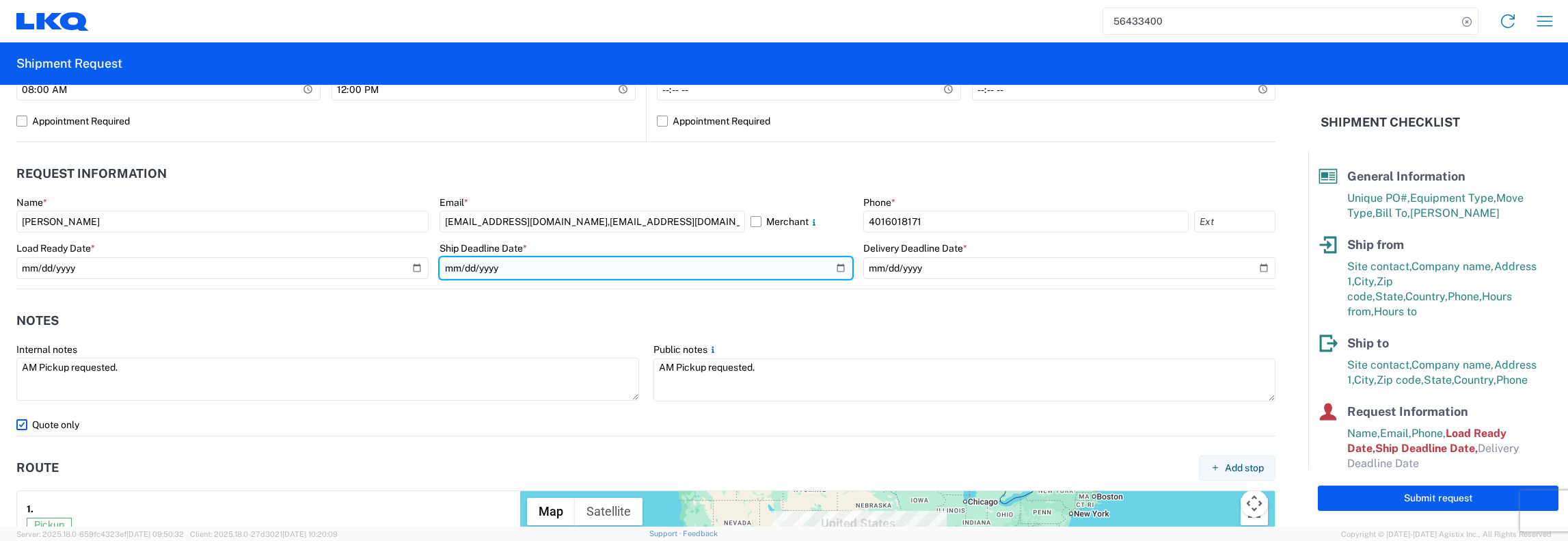
click at [833, 270] on input "2025-08-20" at bounding box center [646, 268] width 412 height 22
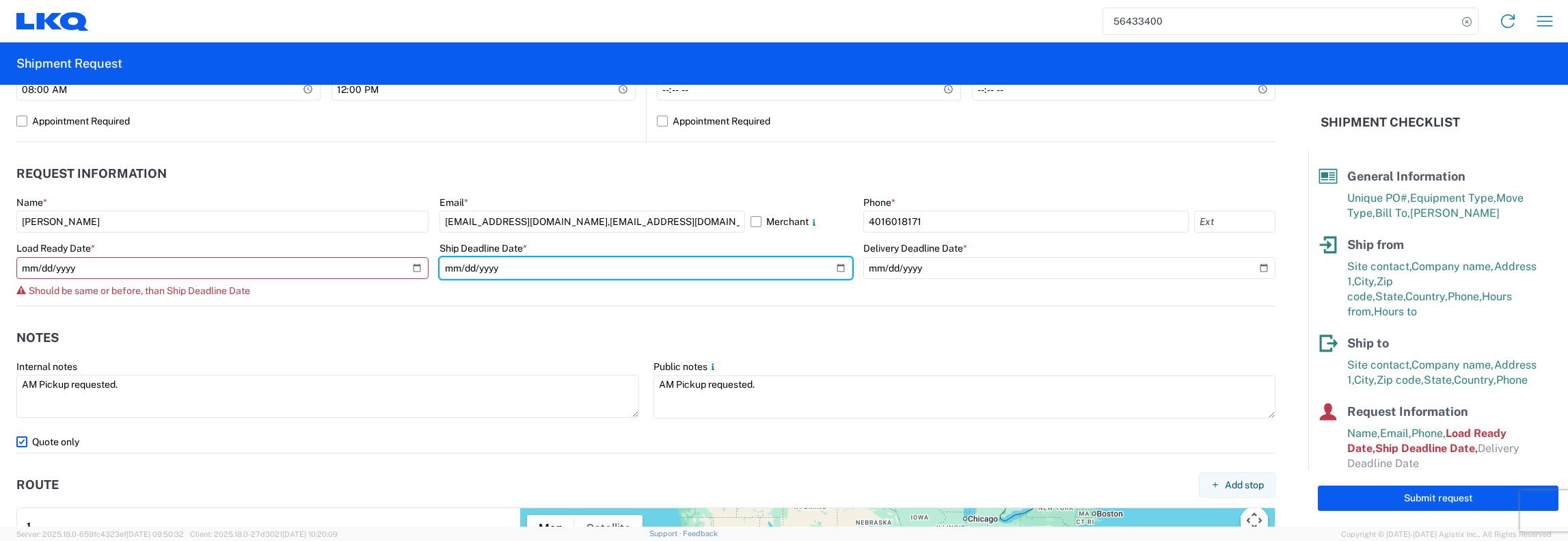
type input "2025-09-18"
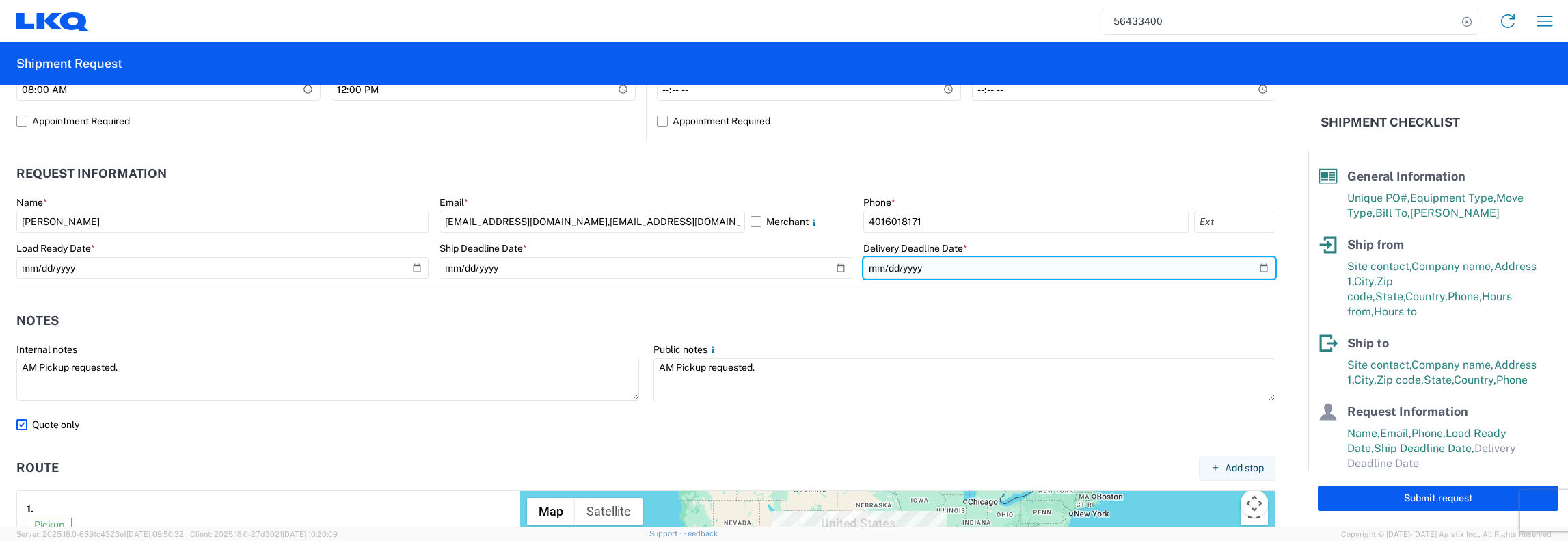
click at [1249, 265] on input "date" at bounding box center [1069, 268] width 412 height 22
type input "2025-09-19"
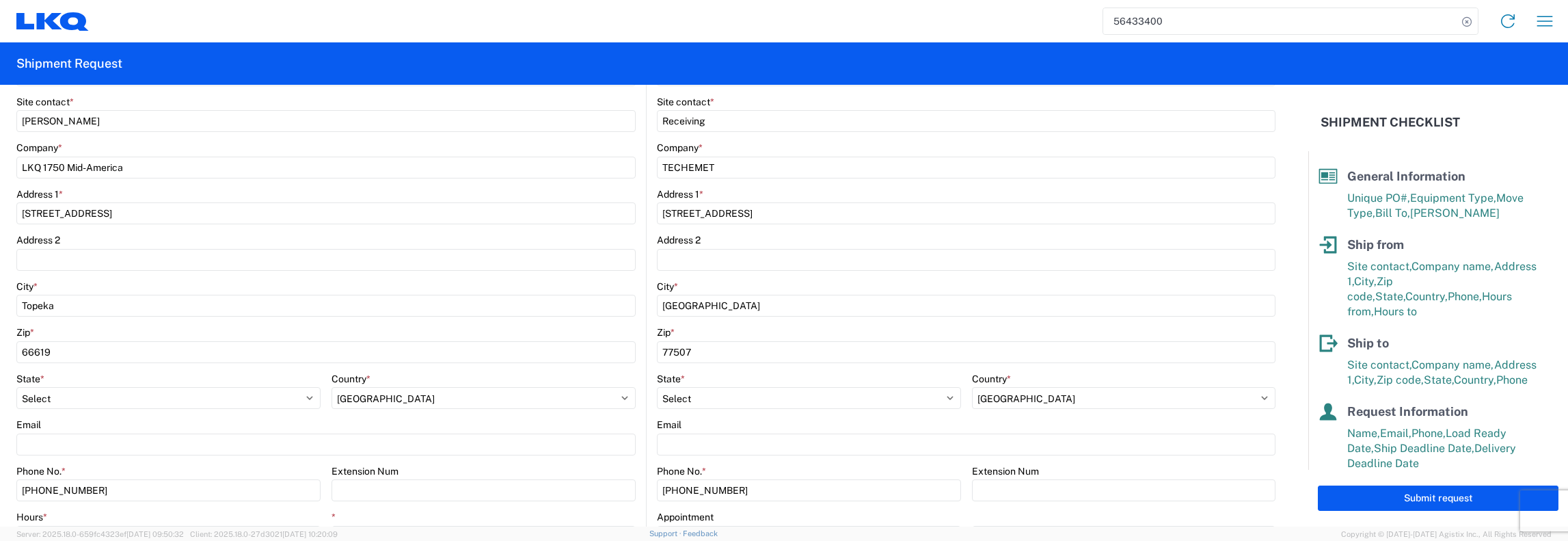
scroll to position [0, 0]
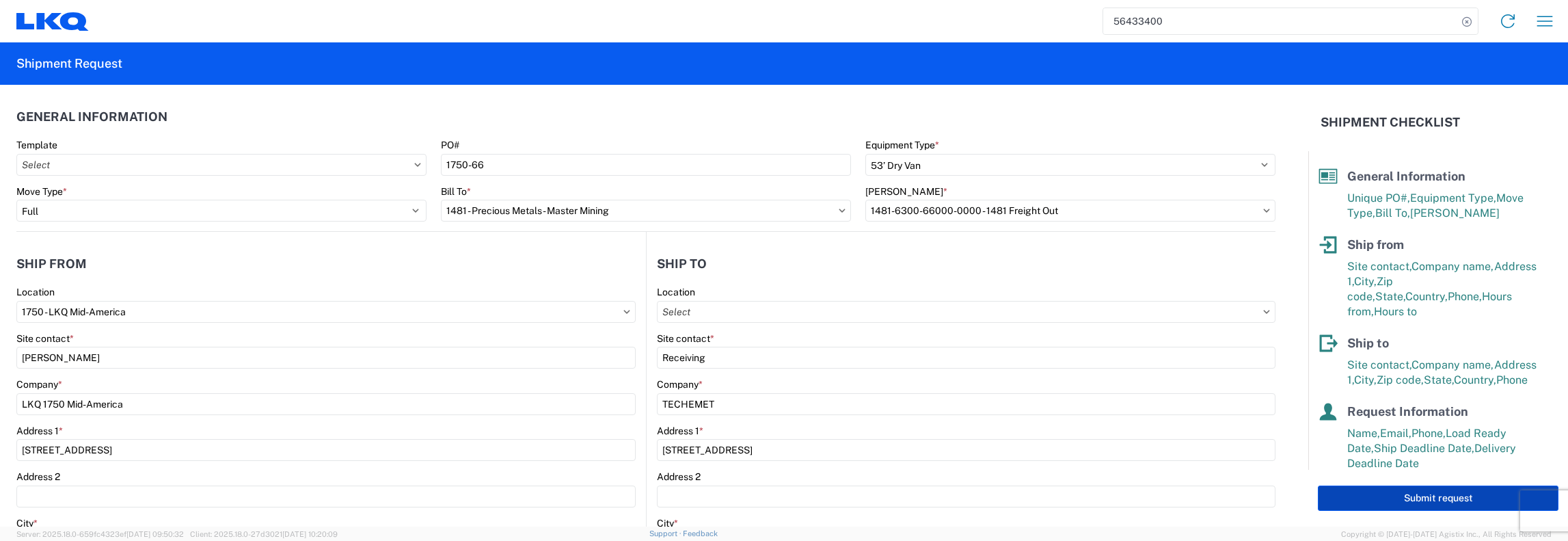
click at [1443, 496] on button "Submit request" at bounding box center [1438, 498] width 241 height 25
